Goal: Book appointment/travel/reservation

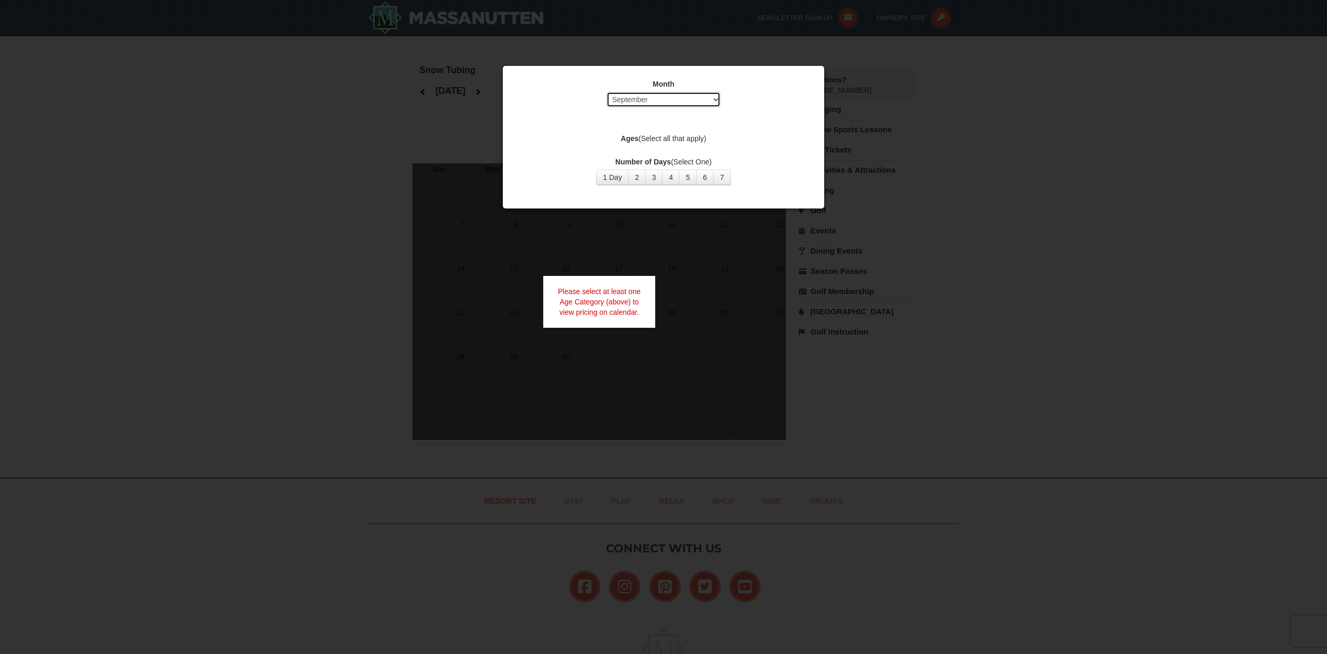
click at [637, 95] on select "Select September October November December January February March April May Jun…" at bounding box center [664, 100] width 114 height 16
select select "12"
click at [608, 173] on button "1 Day" at bounding box center [612, 178] width 33 height 16
click at [665, 135] on label "Ages (Select all that apply)" at bounding box center [664, 138] width 296 height 10
click at [638, 139] on label "Ages (Select all that apply)" at bounding box center [664, 138] width 296 height 10
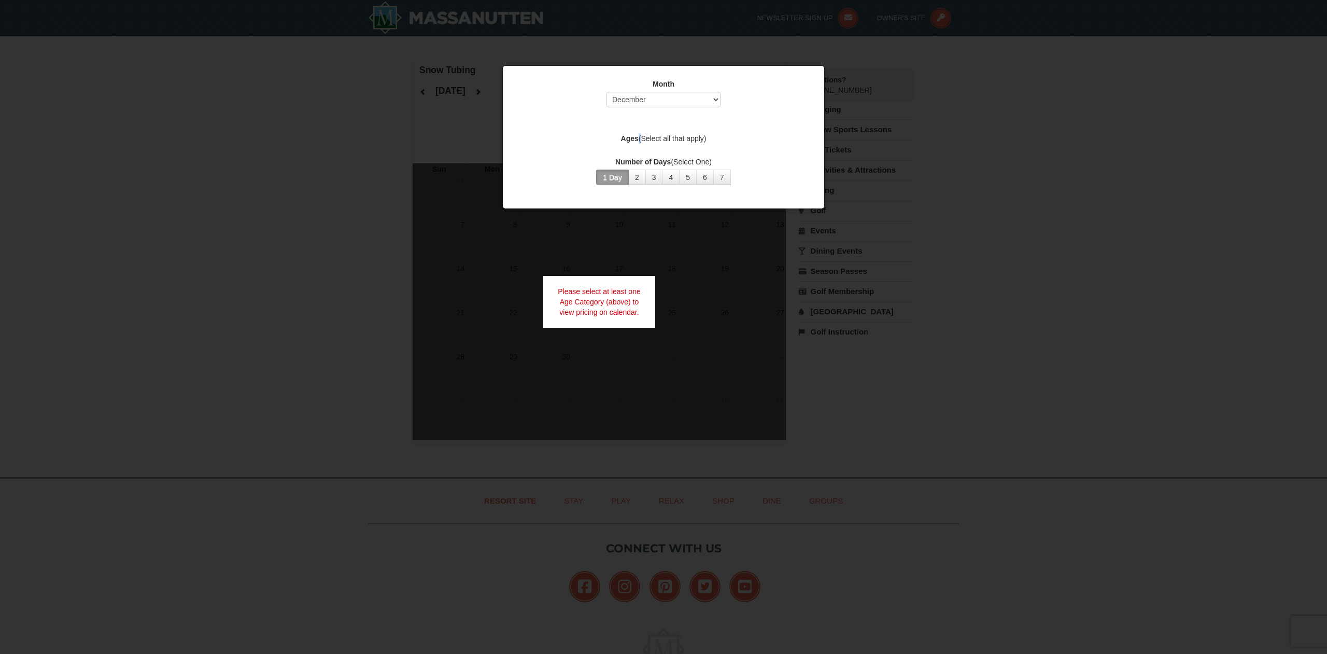
click at [638, 139] on label "Ages (Select all that apply)" at bounding box center [664, 138] width 296 height 10
click at [675, 141] on label "Ages (Select all that apply)" at bounding box center [664, 138] width 296 height 10
drag, startPoint x: 675, startPoint y: 141, endPoint x: 592, endPoint y: 295, distance: 175.4
click at [675, 141] on label "Ages (Select all that apply)" at bounding box center [664, 138] width 296 height 10
click at [591, 299] on div "Please select at least one Age Category (above) to view pricing on calendar." at bounding box center [599, 302] width 112 height 52
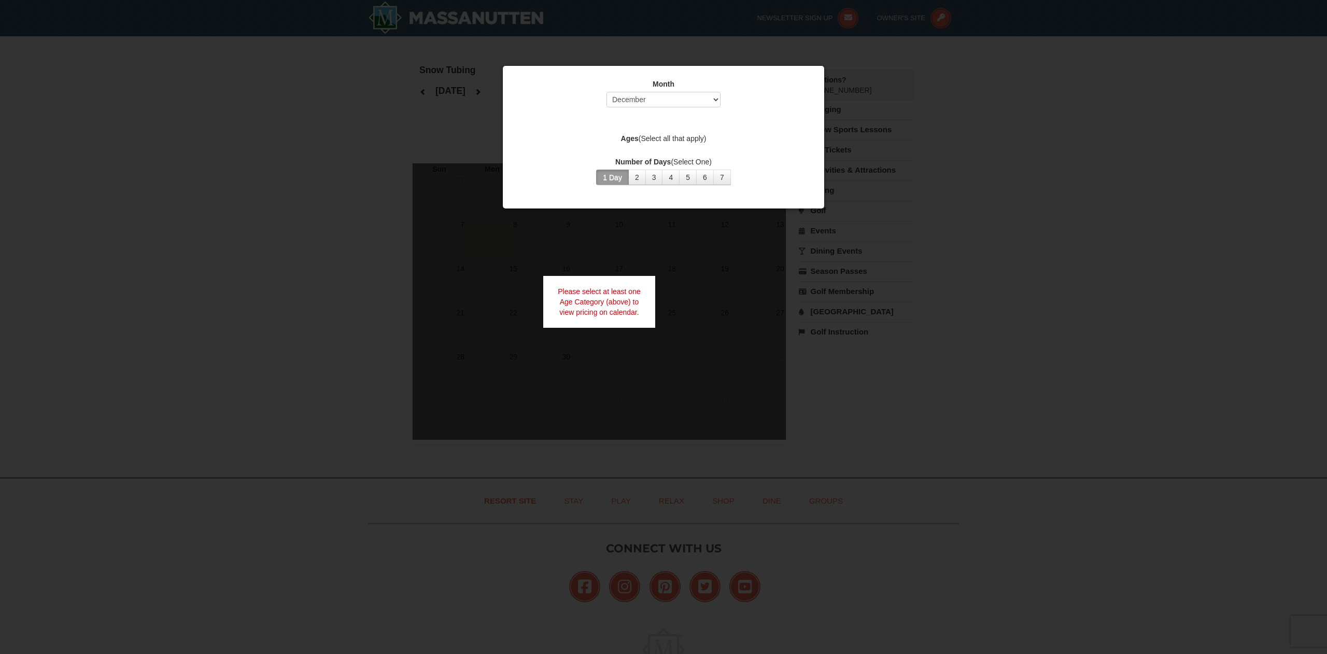
click at [623, 298] on div "Please select at least one Age Category (above) to view pricing on calendar." at bounding box center [599, 302] width 112 height 52
drag, startPoint x: 622, startPoint y: 299, endPoint x: 597, endPoint y: 211, distance: 91.6
click at [621, 298] on div "Please select at least one Age Category (above) to view pricing on calendar." at bounding box center [599, 302] width 112 height 52
click at [613, 165] on label "Number of Days (Select One)" at bounding box center [664, 162] width 296 height 10
click at [636, 141] on strong "Ages" at bounding box center [630, 138] width 18 height 8
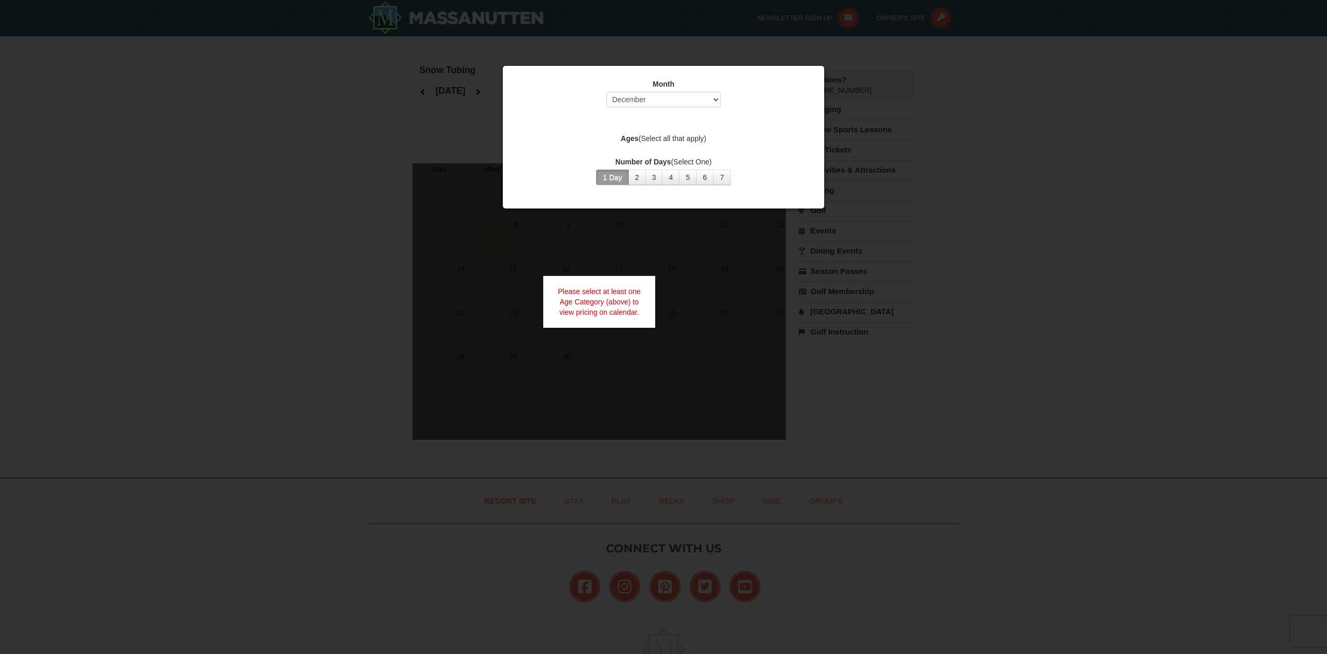
scroll to position [-3, 0]
drag, startPoint x: 576, startPoint y: 79, endPoint x: 548, endPoint y: 71, distance: 29.1
click at [576, 79] on label "Month" at bounding box center [664, 84] width 296 height 10
click at [491, 58] on div at bounding box center [663, 327] width 1327 height 654
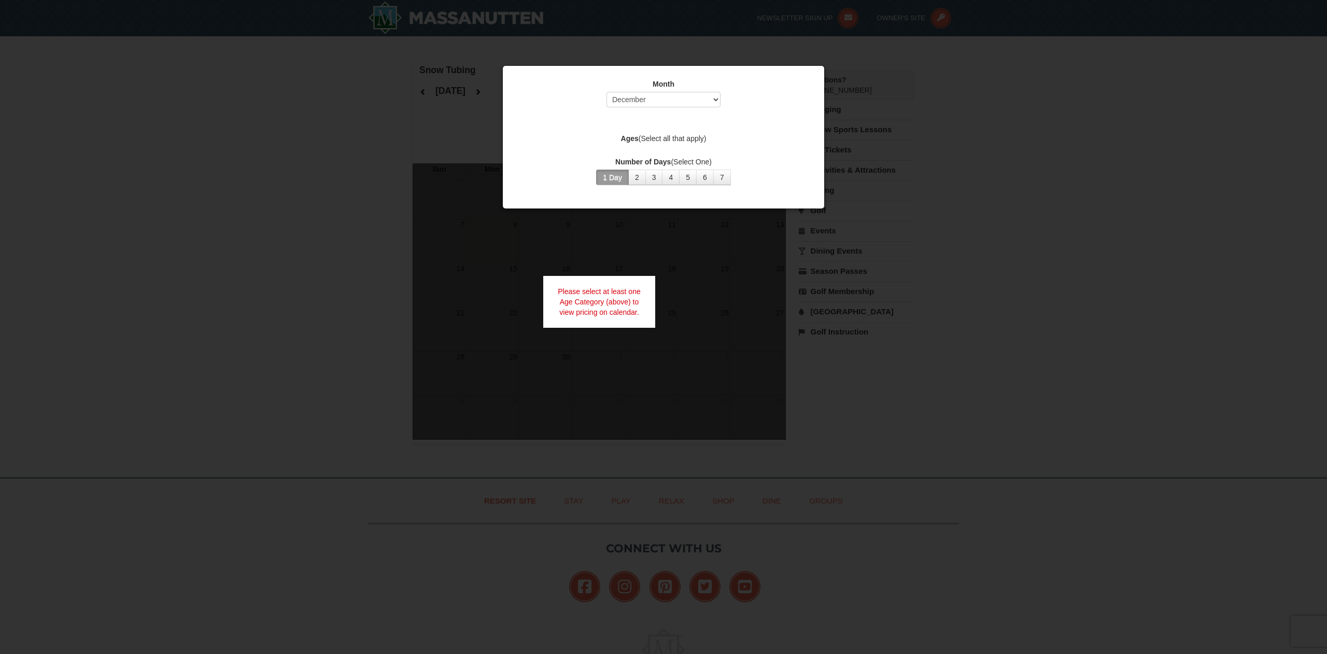
click at [490, 58] on div at bounding box center [663, 327] width 1327 height 654
